Goal: Information Seeking & Learning: Learn about a topic

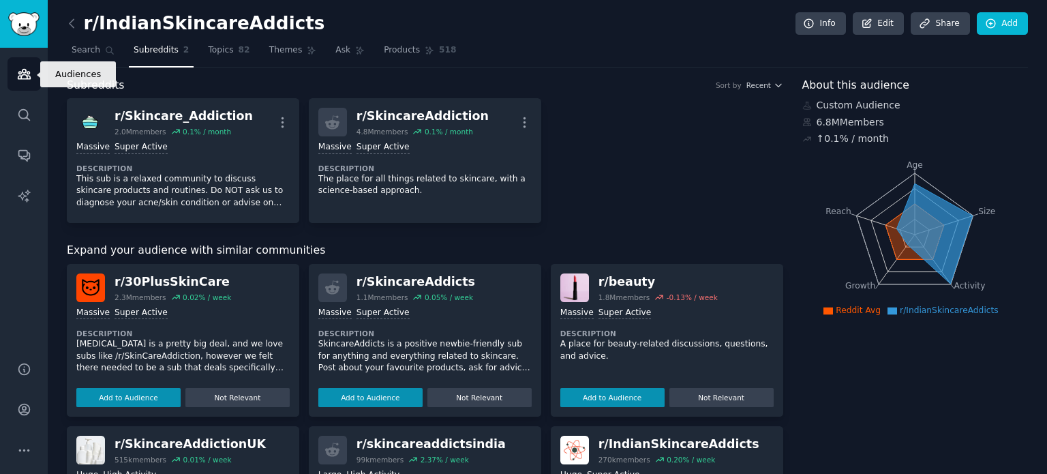
click at [22, 86] on link "Audiences" at bounding box center [23, 73] width 33 height 33
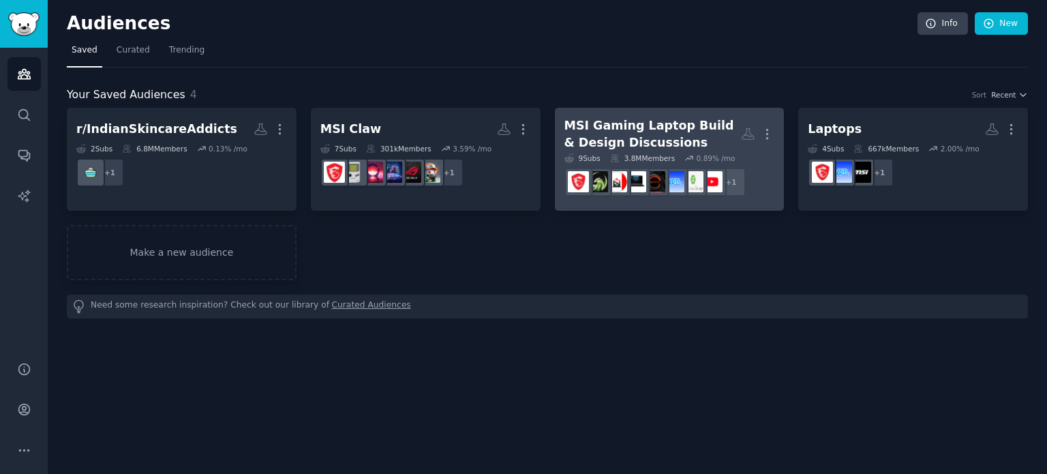
click at [700, 128] on div "MSI Gaming Laptop Build & Design Discussions" at bounding box center [652, 133] width 177 height 33
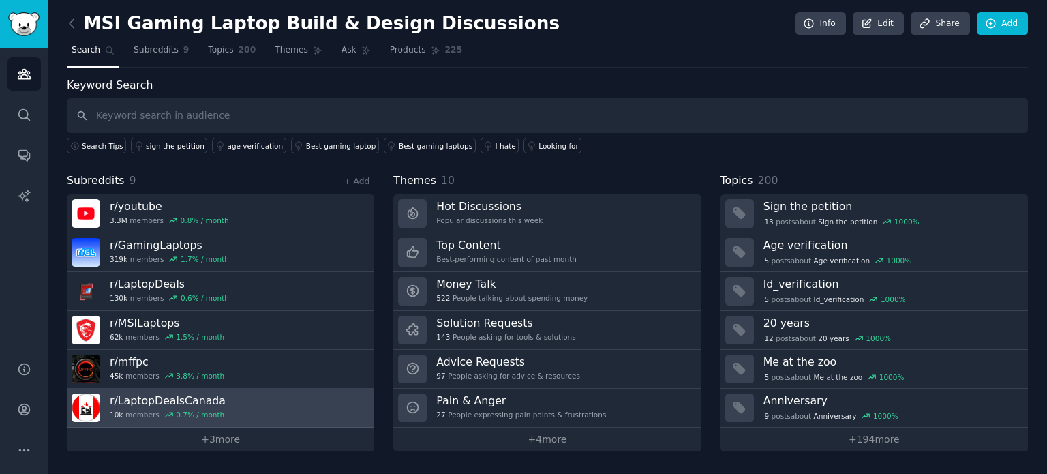
click at [210, 395] on h3 "r/ LaptopDealsCanada" at bounding box center [168, 400] width 116 height 14
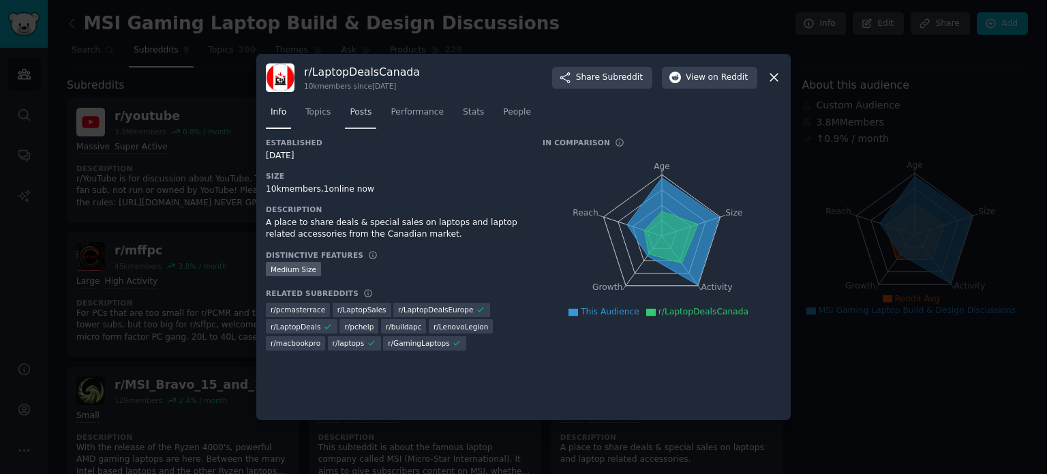
click at [359, 114] on span "Posts" at bounding box center [361, 112] width 22 height 12
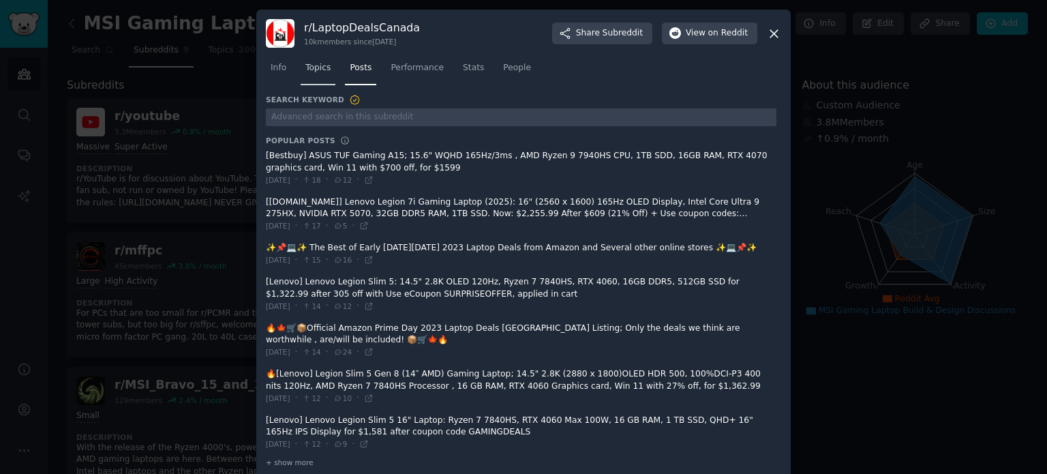
click at [316, 75] on link "Topics" at bounding box center [317, 71] width 35 height 28
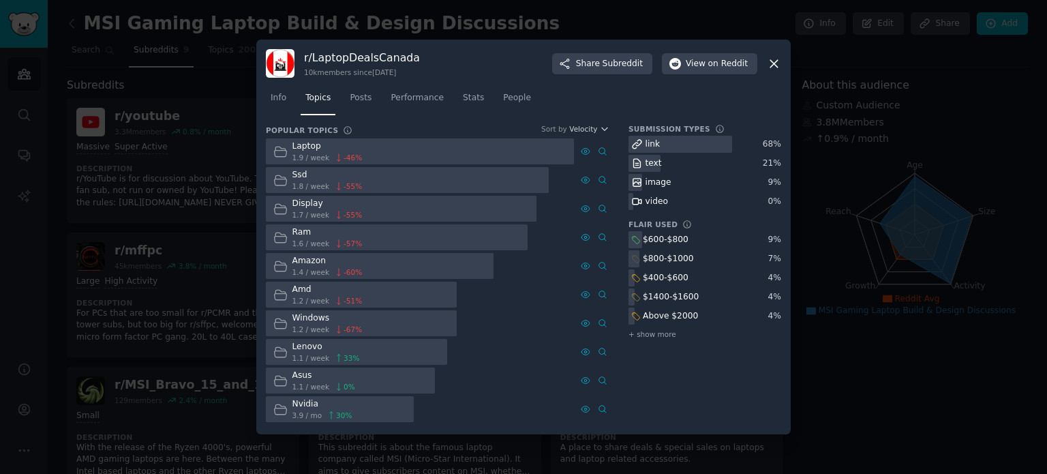
click at [775, 65] on icon at bounding box center [773, 63] width 7 height 7
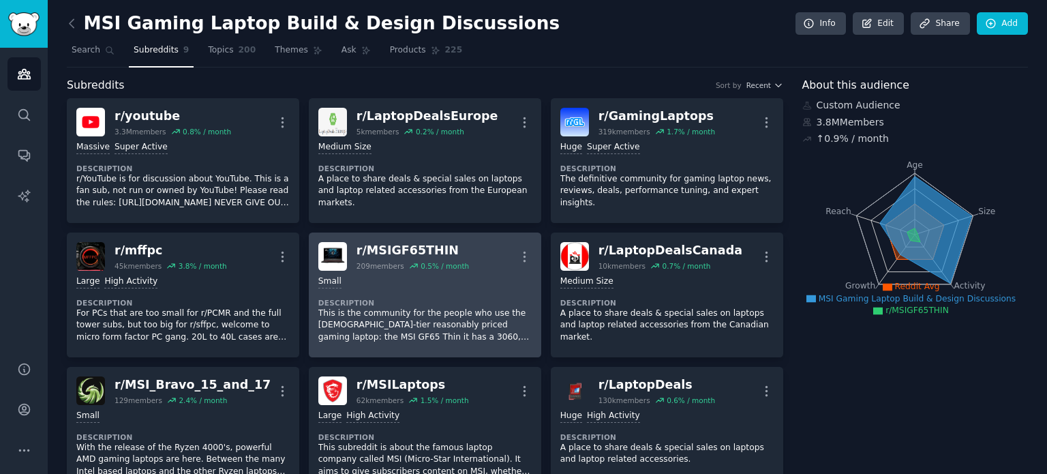
click at [403, 300] on dt "Description" at bounding box center [424, 303] width 213 height 10
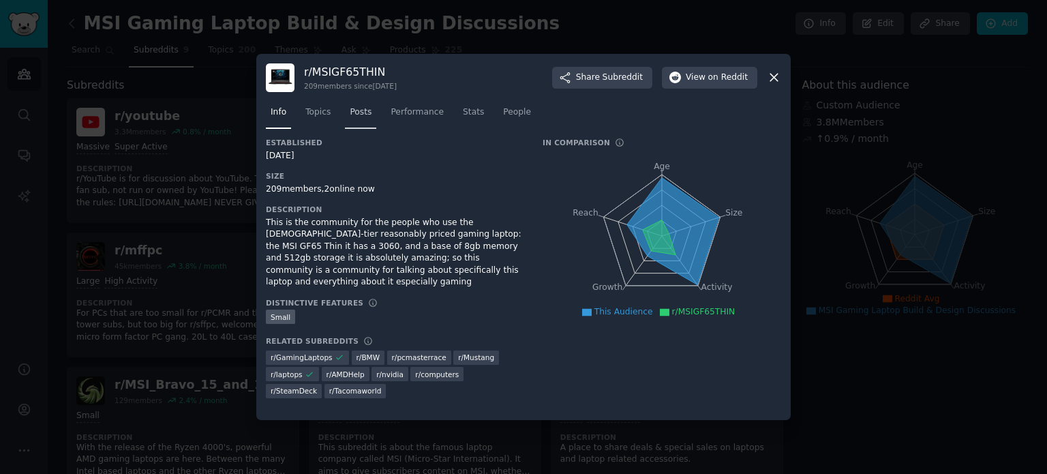
click at [368, 121] on link "Posts" at bounding box center [360, 116] width 31 height 28
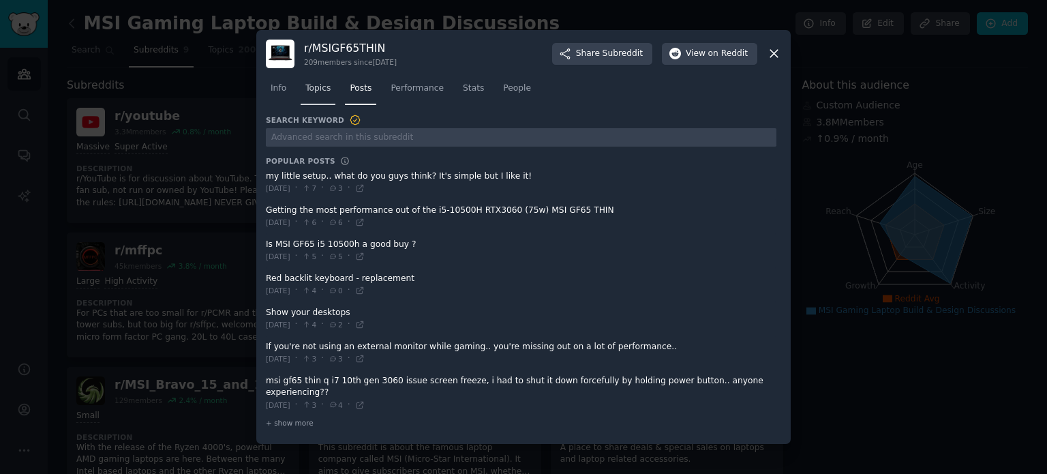
click at [318, 104] on link "Topics" at bounding box center [317, 92] width 35 height 28
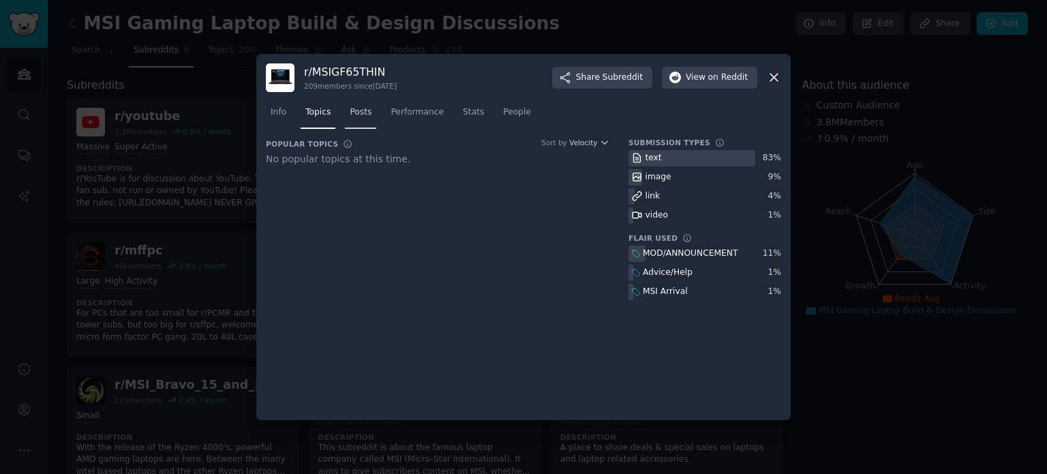
click at [351, 107] on span "Posts" at bounding box center [361, 112] width 22 height 12
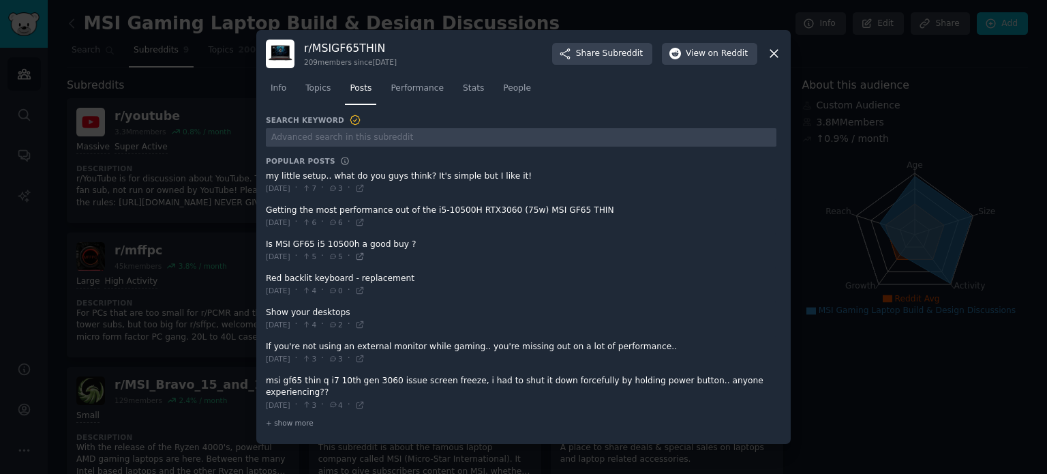
click at [365, 261] on icon at bounding box center [360, 256] width 10 height 10
